Goal: Information Seeking & Learning: Learn about a topic

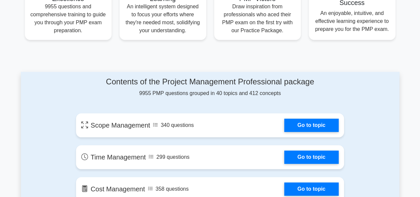
scroll to position [280, 0]
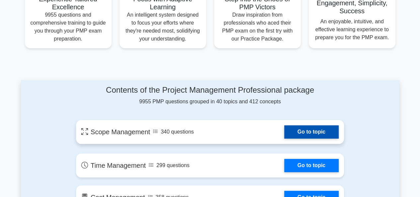
click at [313, 136] on link "Go to topic" at bounding box center [311, 131] width 54 height 13
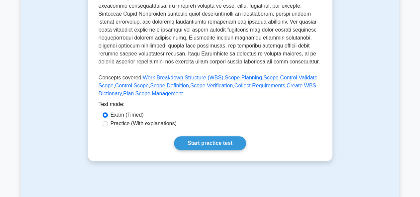
scroll to position [250, 0]
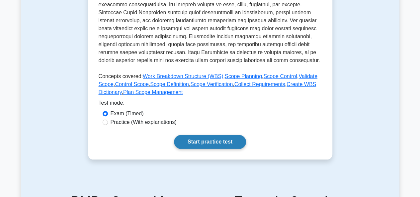
click at [201, 146] on link "Start practice test" at bounding box center [210, 142] width 72 height 14
click at [215, 144] on link "Start practice test" at bounding box center [210, 142] width 72 height 14
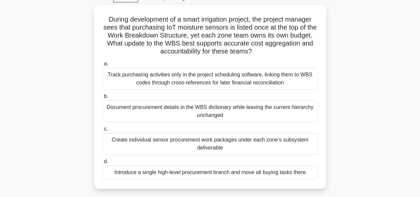
scroll to position [35, 0]
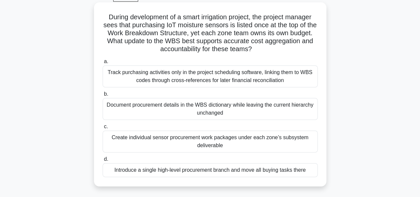
click at [188, 108] on div "Document procurement details in the WBS dictionary while leaving the current hi…" at bounding box center [209, 109] width 215 height 22
click at [102, 96] on input "b. Document procurement details in the WBS dictionary while leaving the current…" at bounding box center [102, 94] width 0 height 4
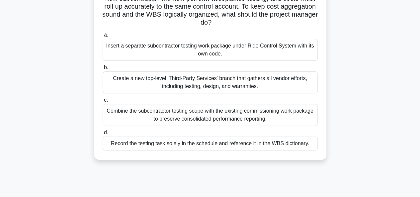
scroll to position [78, 0]
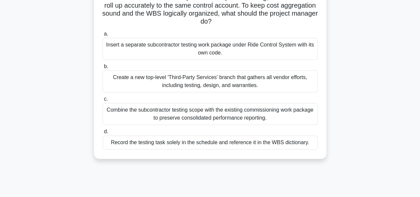
click at [180, 113] on div "Combine the subcontractor testing scope with the existing commissioning work pa…" at bounding box center [209, 114] width 215 height 22
click at [102, 101] on input "c. Combine the subcontractor testing scope with the existing commissioning work…" at bounding box center [102, 99] width 0 height 4
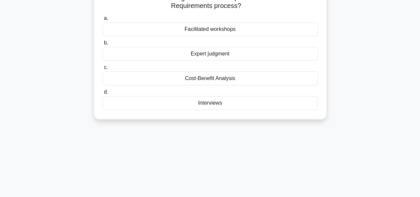
scroll to position [0, 0]
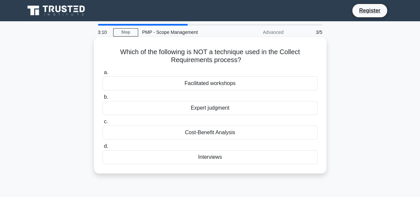
drag, startPoint x: 282, startPoint y: 51, endPoint x: 240, endPoint y: 60, distance: 42.3
click at [240, 60] on h5 "Which of the following is NOT a technique used in the Collect Requirements proc…" at bounding box center [210, 56] width 216 height 17
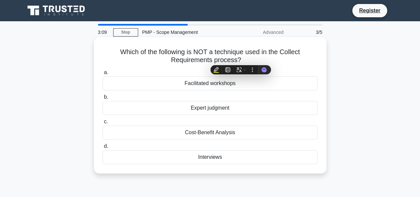
copy h5 "Collect Requirements process?"
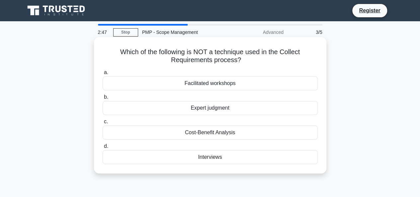
click at [211, 87] on div "Facilitated workshops" at bounding box center [209, 83] width 215 height 14
click at [102, 75] on input "a. Facilitated workshops" at bounding box center [102, 72] width 0 height 4
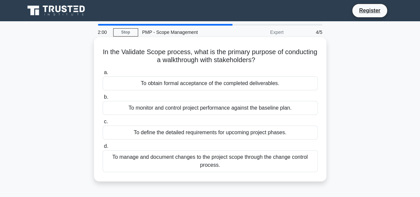
click at [196, 112] on div "To monitor and control project performance against the baseline plan." at bounding box center [209, 108] width 215 height 14
click at [102, 99] on input "b. To monitor and control project performance against the baseline plan." at bounding box center [102, 97] width 0 height 4
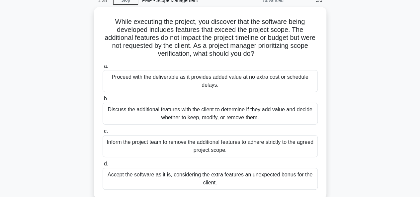
scroll to position [32, 0]
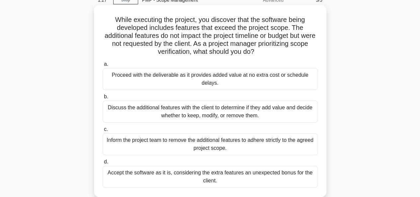
click at [194, 113] on div "Discuss the additional features with the client to determine if they add value …" at bounding box center [209, 111] width 215 height 22
click at [102, 99] on input "b. Discuss the additional features with the client to determine if they add val…" at bounding box center [102, 97] width 0 height 4
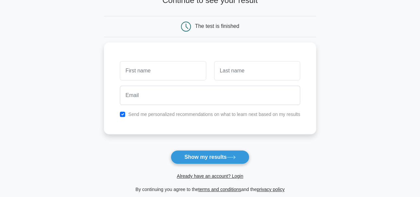
scroll to position [51, 0]
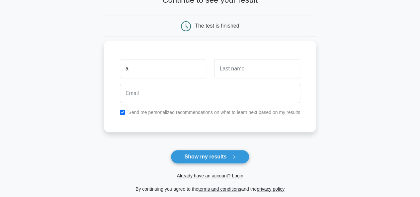
type input "Aulolie"
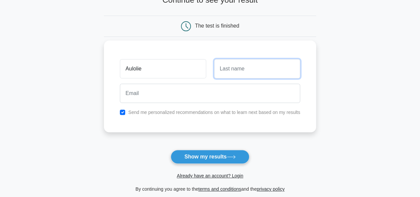
click at [228, 72] on input "text" at bounding box center [257, 68] width 86 height 19
type input "Ineza"
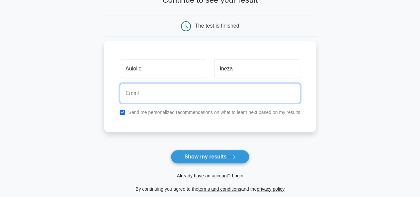
click at [227, 87] on input "email" at bounding box center [210, 93] width 180 height 19
type input "inezaulolie10@gmail.com"
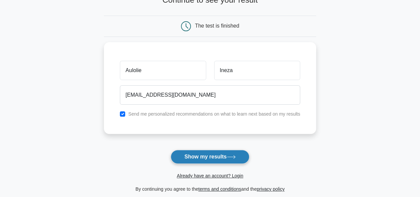
click at [221, 154] on button "Show my results" at bounding box center [209, 157] width 78 height 14
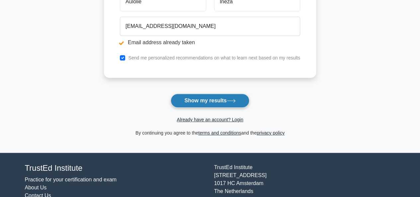
scroll to position [145, 0]
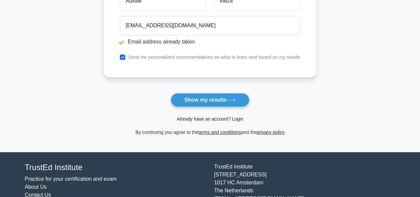
click at [200, 116] on link "Already have an account? Login" at bounding box center [209, 118] width 66 height 5
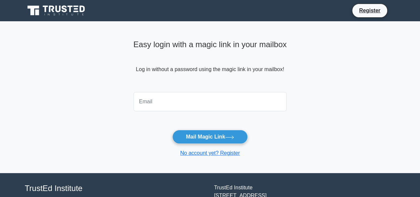
drag, startPoint x: 0, startPoint y: 0, endPoint x: 185, endPoint y: 93, distance: 206.6
click at [185, 93] on input "email" at bounding box center [209, 101] width 153 height 19
type input "[EMAIL_ADDRESS][DOMAIN_NAME]"
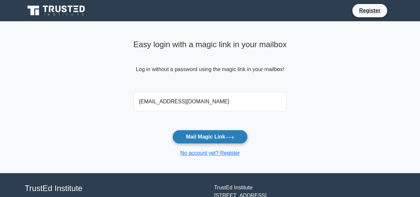
click at [210, 135] on button "Mail Magic Link" at bounding box center [209, 137] width 75 height 14
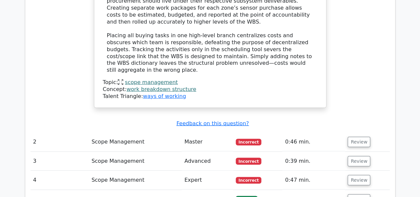
scroll to position [765, 0]
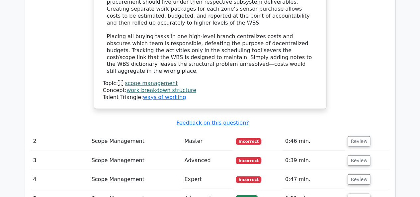
click at [345, 132] on td "Review" at bounding box center [367, 141] width 44 height 19
click at [355, 136] on button "Review" at bounding box center [358, 141] width 23 height 10
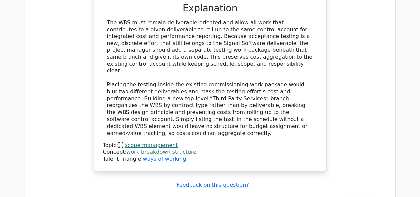
scroll to position [1119, 0]
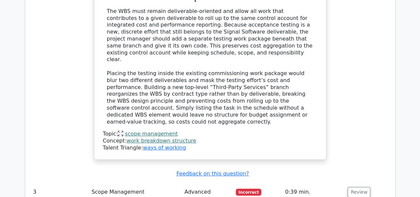
click at [367, 182] on td "Review" at bounding box center [367, 191] width 44 height 19
click at [363, 187] on button "Review" at bounding box center [358, 192] width 23 height 10
click at [355, 187] on button "Review" at bounding box center [358, 192] width 23 height 10
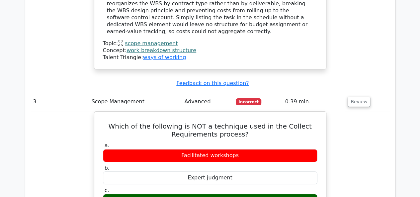
scroll to position [1210, 0]
